Goal: Task Accomplishment & Management: Complete application form

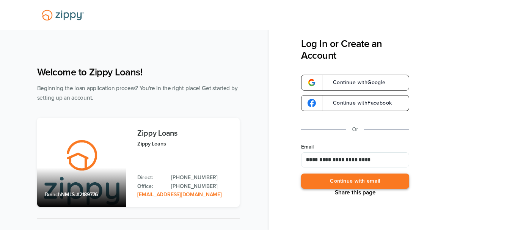
type input "**********"
click at [364, 178] on button "Continue with email" at bounding box center [355, 182] width 108 height 16
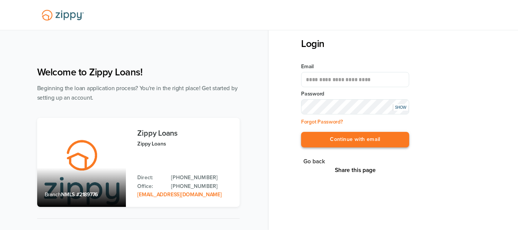
click at [360, 140] on button "Continue with email" at bounding box center [355, 140] width 108 height 16
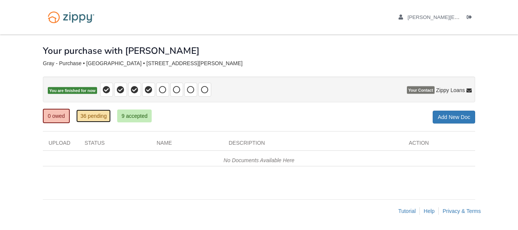
click at [95, 120] on link "36 pending" at bounding box center [93, 116] width 35 height 13
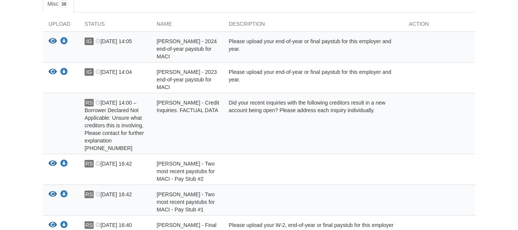
scroll to position [155, 0]
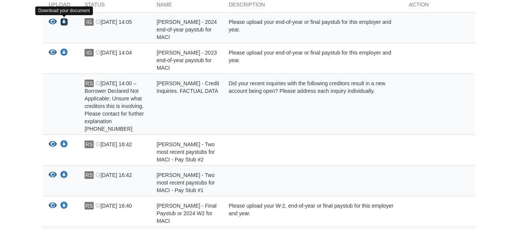
click at [64, 21] on icon "Download Ivan Gray - 2024 end-of-year paystub for MACI" at bounding box center [64, 22] width 8 height 8
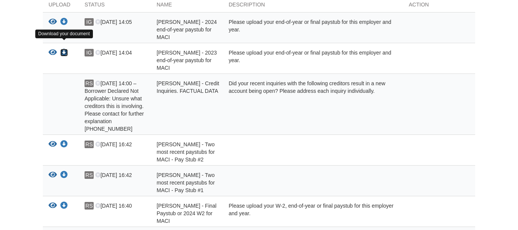
click at [65, 49] on icon "Download Ivan Gray - 2023 end-of-year paystub for MACI" at bounding box center [64, 53] width 8 height 8
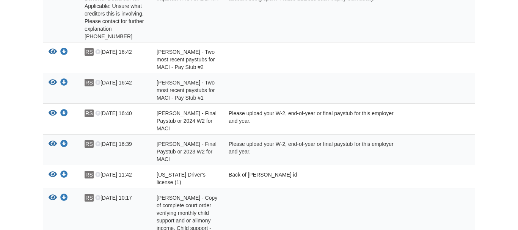
scroll to position [249, 0]
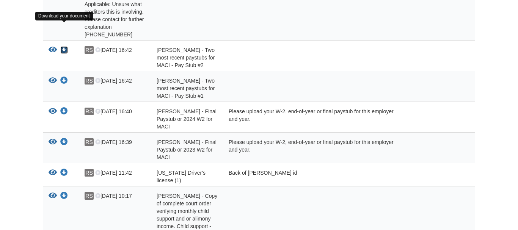
click at [64, 46] on icon "Download Ivan Gray - Two most recent paystubs for MACI - Pay Stub #2" at bounding box center [64, 50] width 8 height 8
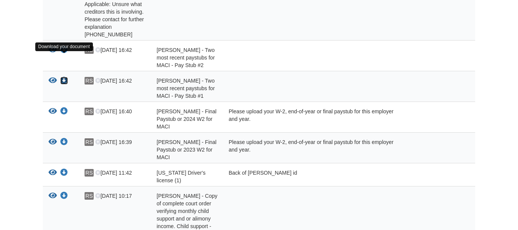
click at [65, 77] on icon "Download Ivan Gray - Two most recent paystubs for MACI - Pay Stub #1" at bounding box center [64, 81] width 8 height 8
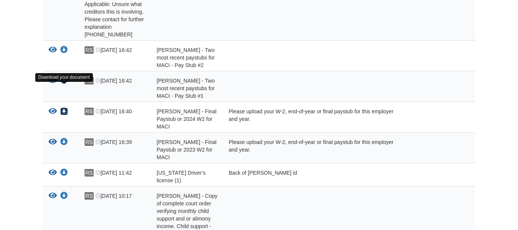
click at [63, 108] on icon "Download Ivan Gray - Final Paystub or 2024 W2 for MACI" at bounding box center [64, 112] width 8 height 8
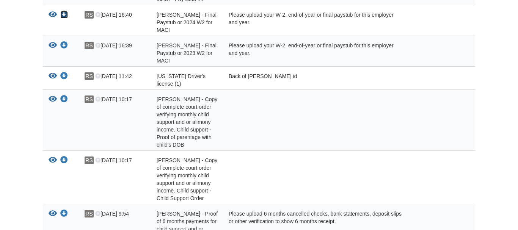
scroll to position [354, 0]
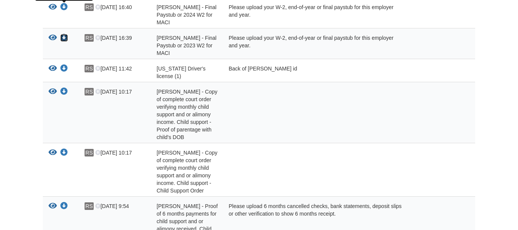
click at [65, 34] on icon "Download Ivan Gray - Final Paystub or 2023 W2 for MACI" at bounding box center [64, 38] width 8 height 8
click at [66, 65] on icon "Download Michigan Driver's license (1)" at bounding box center [64, 69] width 8 height 8
click at [66, 88] on icon "Download Rachel Smith - Copy of complete court order verifying monthly child su…" at bounding box center [64, 92] width 8 height 8
click at [66, 149] on icon "Download Rachel Smith - Copy of complete court order verifying monthly child su…" at bounding box center [64, 153] width 8 height 8
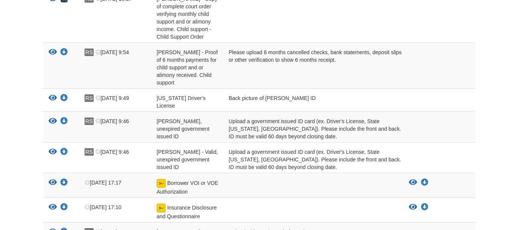
scroll to position [510, 0]
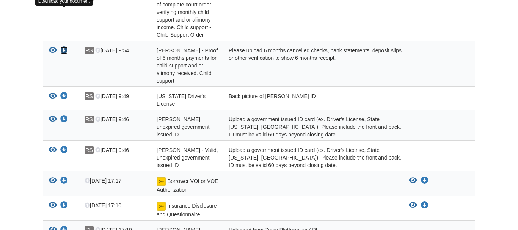
click at [65, 47] on icon "Download Rachel Smith - Proof of 6 months payments for child support and or ali…" at bounding box center [64, 51] width 8 height 8
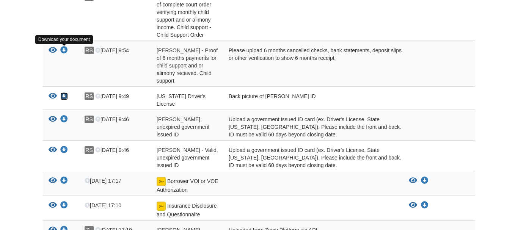
click at [66, 93] on icon "Download Michigan Driver's License" at bounding box center [64, 97] width 8 height 8
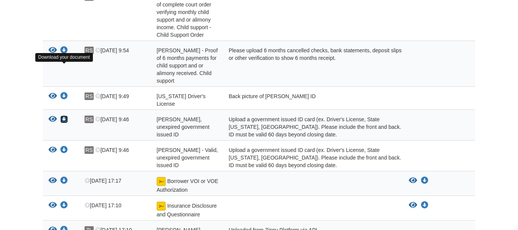
click at [65, 116] on icon "Download Rachel Smith - Valid, unexpired government issued ID" at bounding box center [64, 120] width 8 height 8
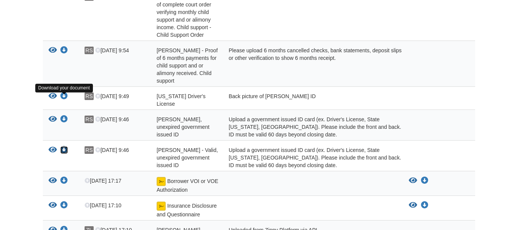
click at [65, 146] on icon "Download Ivan Gray - Valid, unexpired government issued ID" at bounding box center [64, 150] width 8 height 8
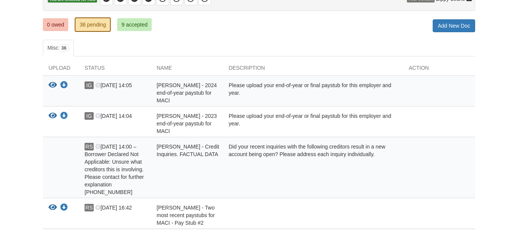
scroll to position [0, 0]
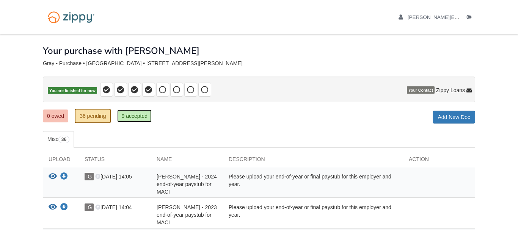
click at [133, 116] on link "9 accepted" at bounding box center [134, 116] width 35 height 13
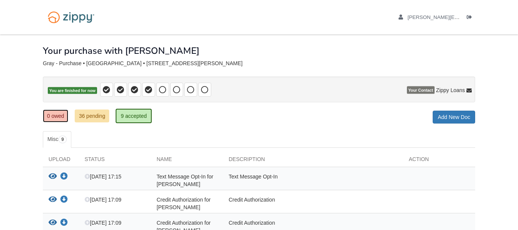
click at [66, 115] on link "0 owed" at bounding box center [55, 116] width 25 height 13
